Goal: Transaction & Acquisition: Purchase product/service

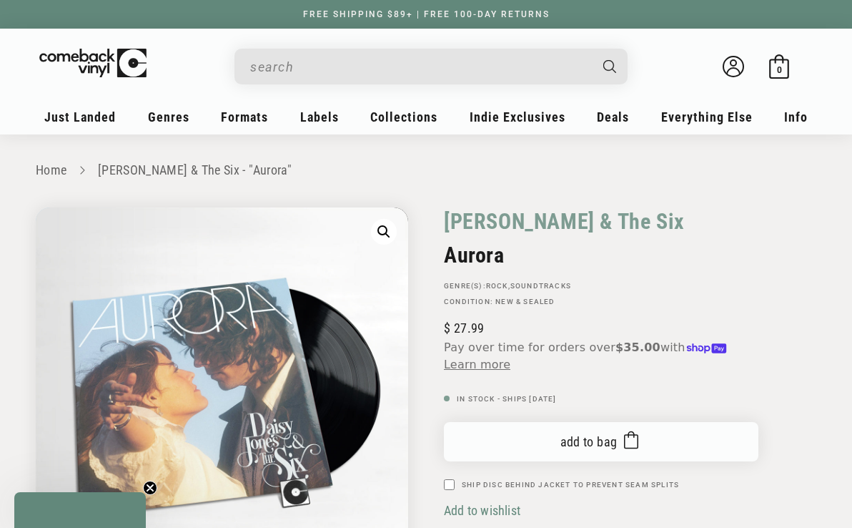
click at [556, 448] on button "Add to bag Added to bag" at bounding box center [601, 441] width 315 height 39
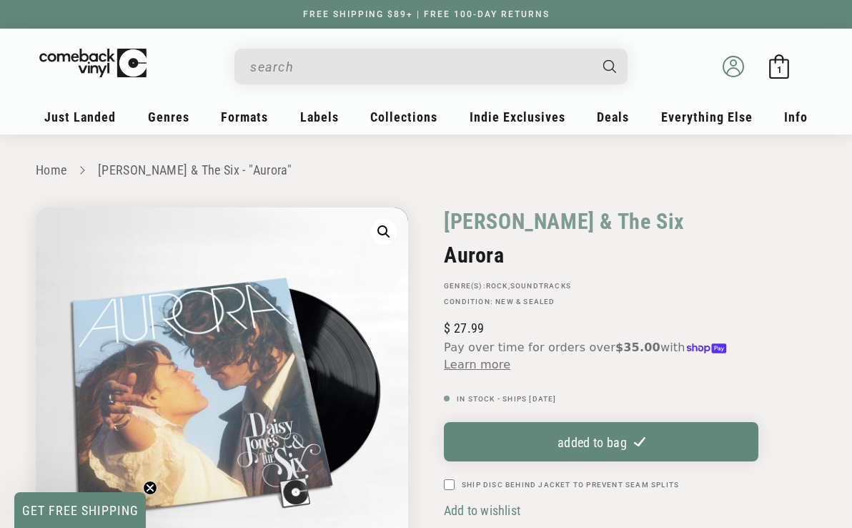
click at [733, 68] on icon at bounding box center [733, 71] width 13 height 6
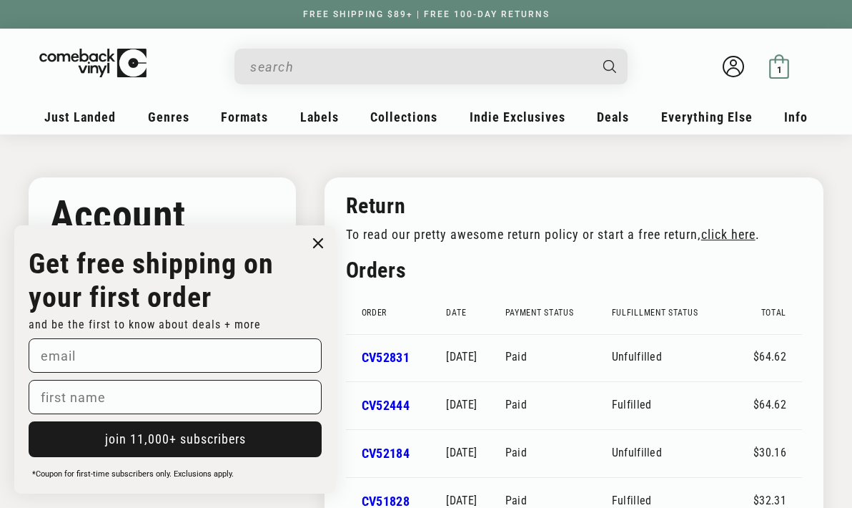
click at [785, 74] on icon at bounding box center [779, 66] width 24 height 24
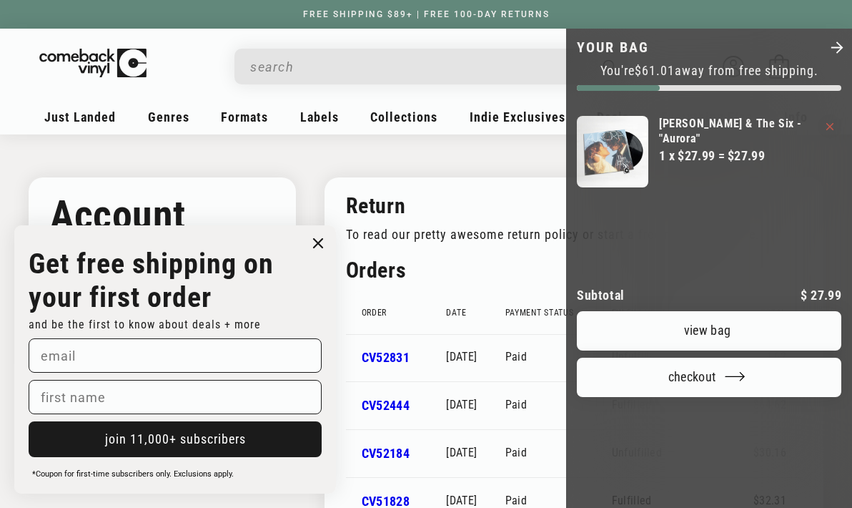
click at [826, 129] on icon "Your bag" at bounding box center [829, 126] width 7 height 7
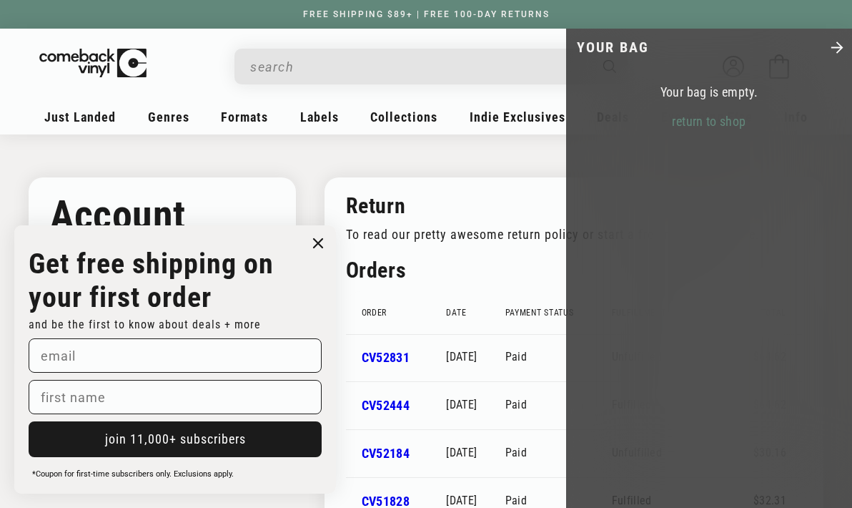
click at [169, 61] on div at bounding box center [426, 254] width 852 height 508
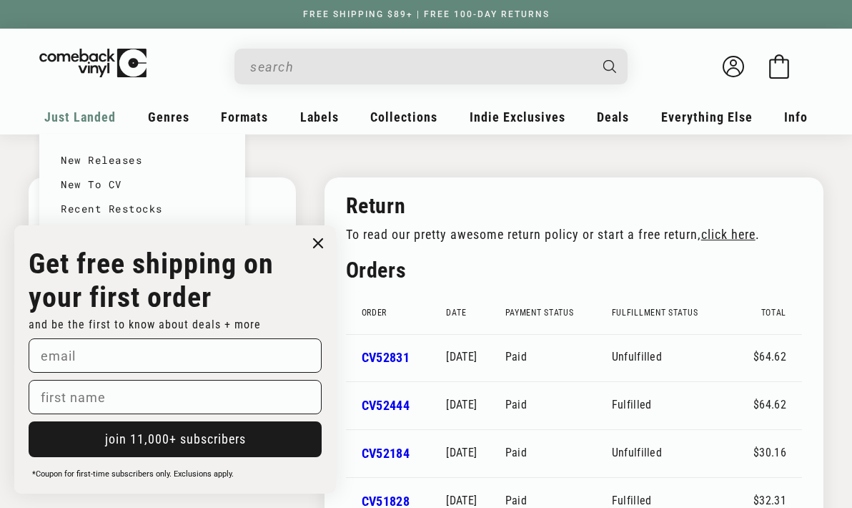
click at [105, 114] on span "Just Landed" at bounding box center [79, 116] width 71 height 15
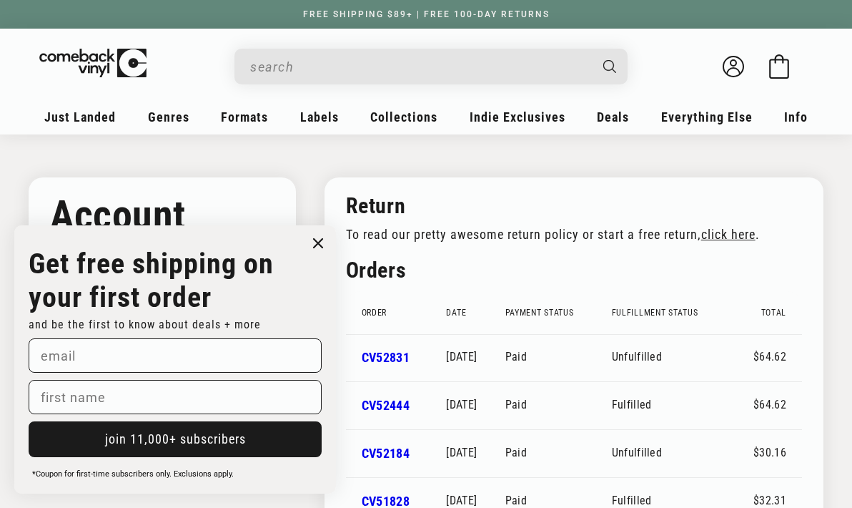
click at [312, 242] on circle "Close dialog" at bounding box center [318, 243] width 21 height 21
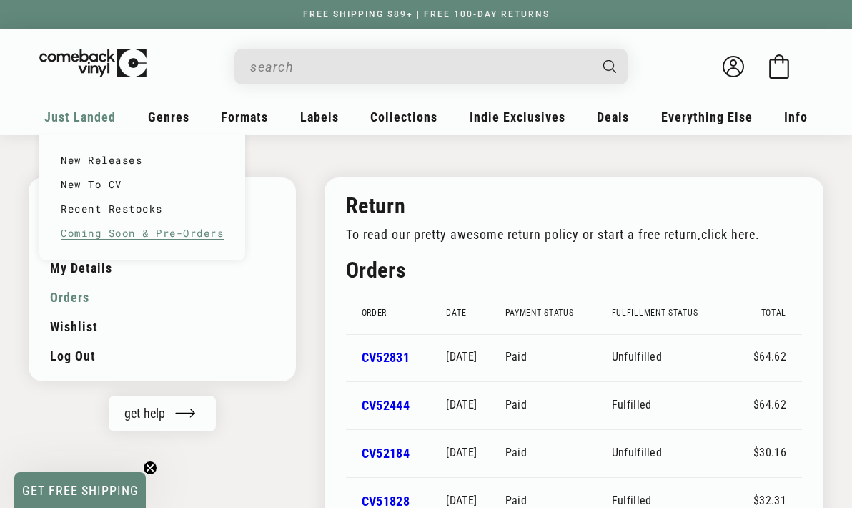
click at [122, 225] on link "Coming Soon & Pre-Orders" at bounding box center [142, 233] width 163 height 24
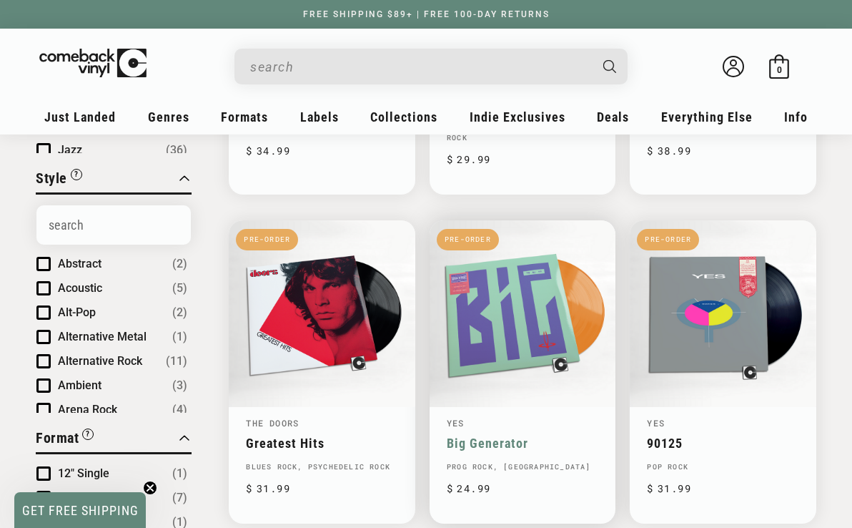
scroll to position [432, 0]
